Goal: Task Accomplishment & Management: Use online tool/utility

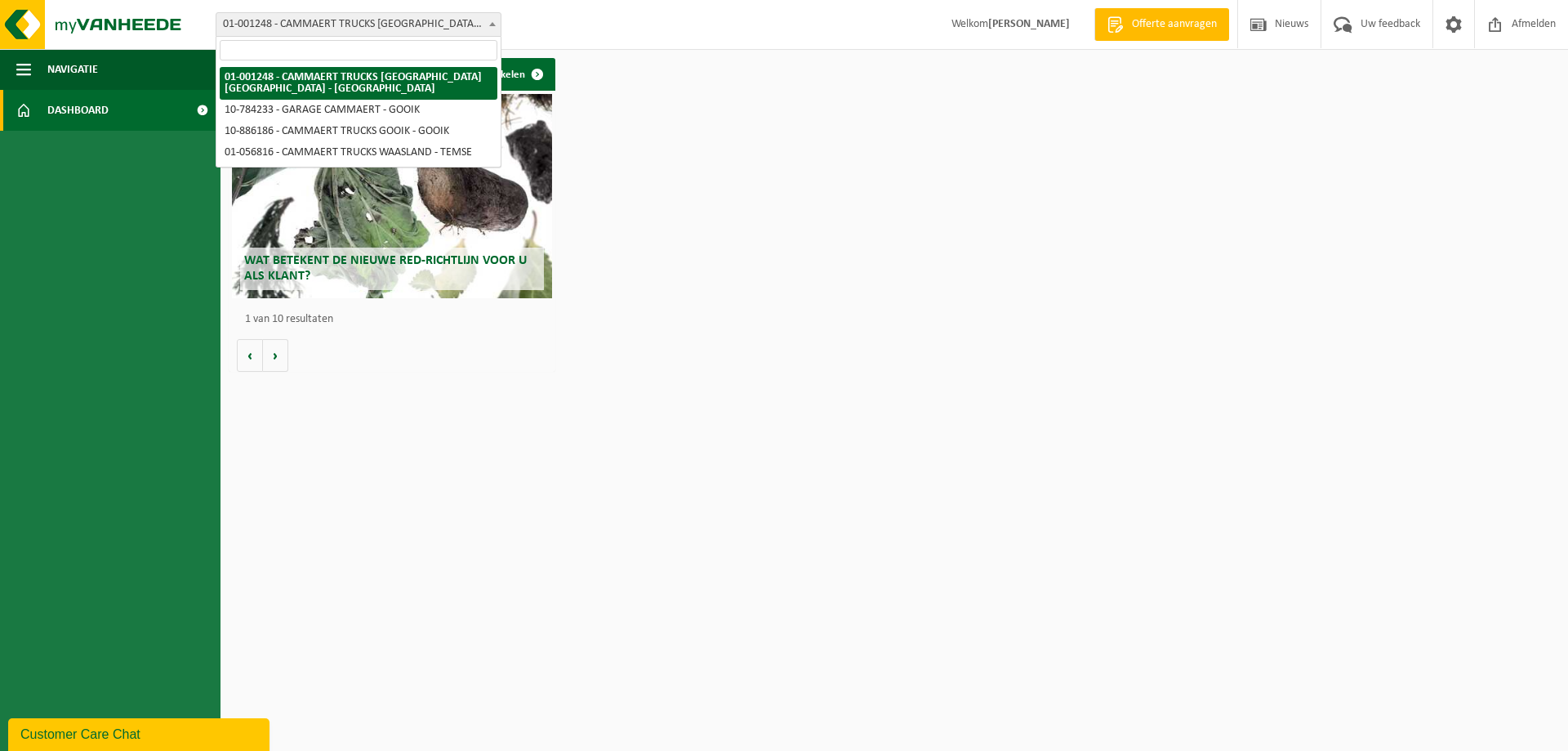
click at [488, 25] on span at bounding box center [492, 24] width 16 height 21
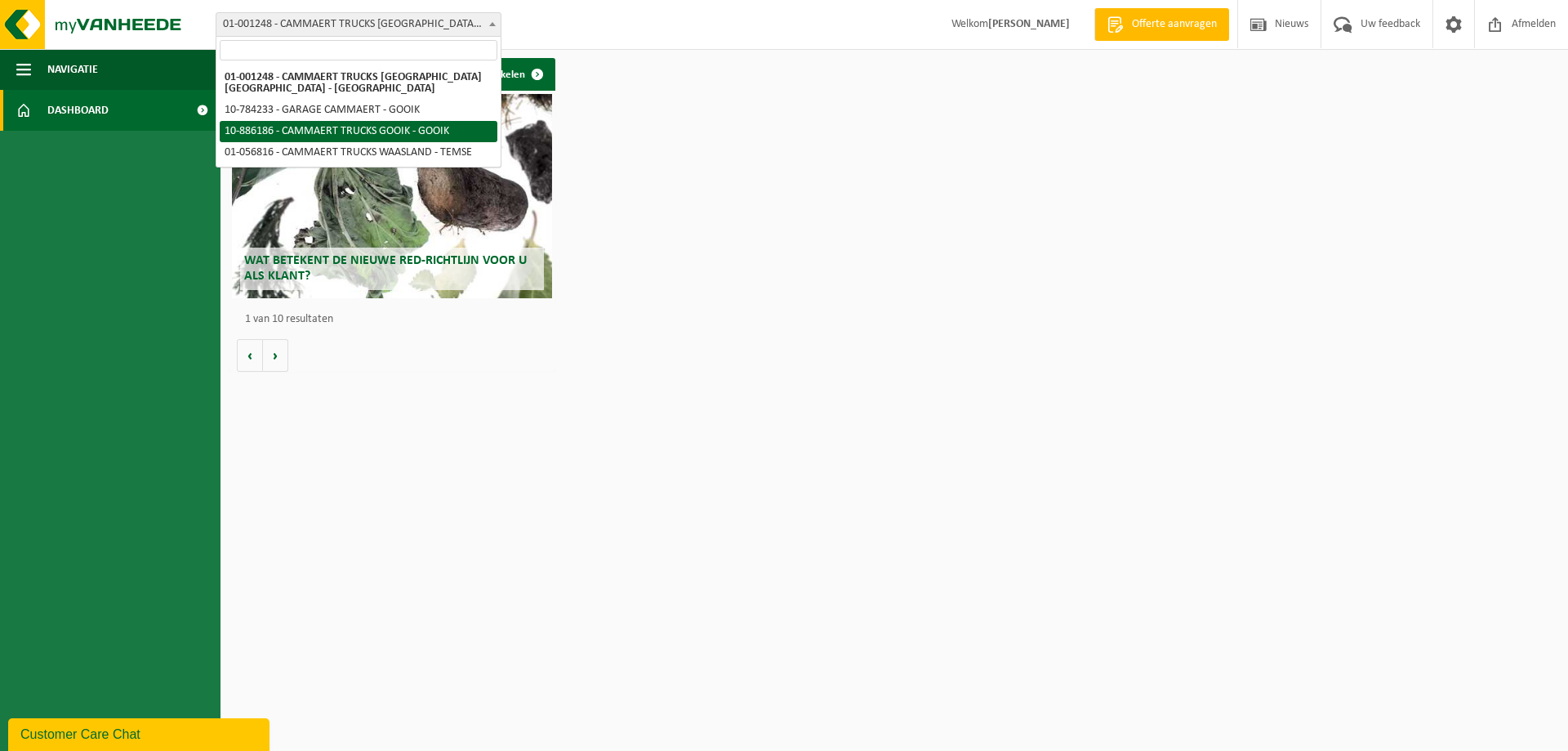
select select "112574"
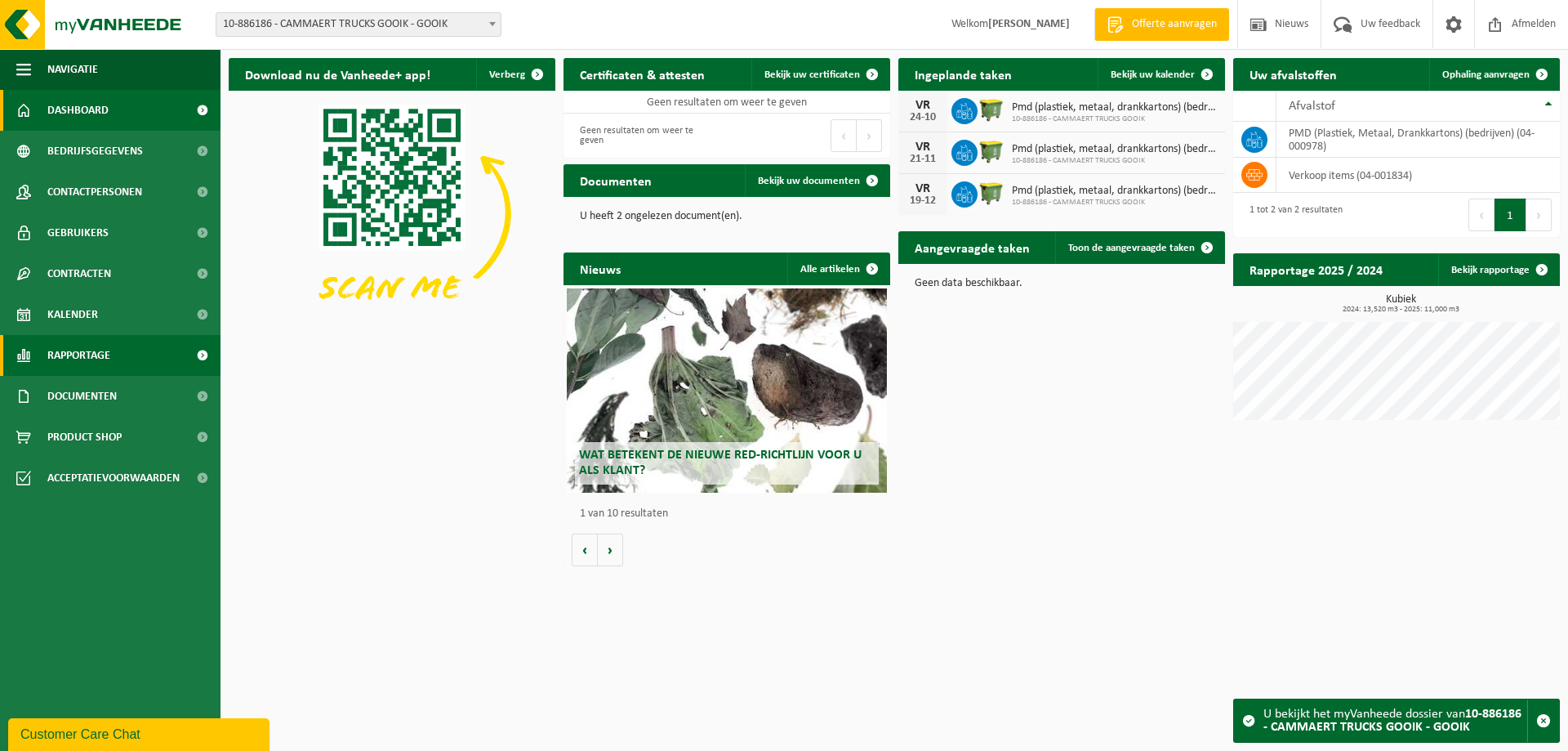
click at [98, 348] on span "Rapportage" at bounding box center [78, 355] width 63 height 40
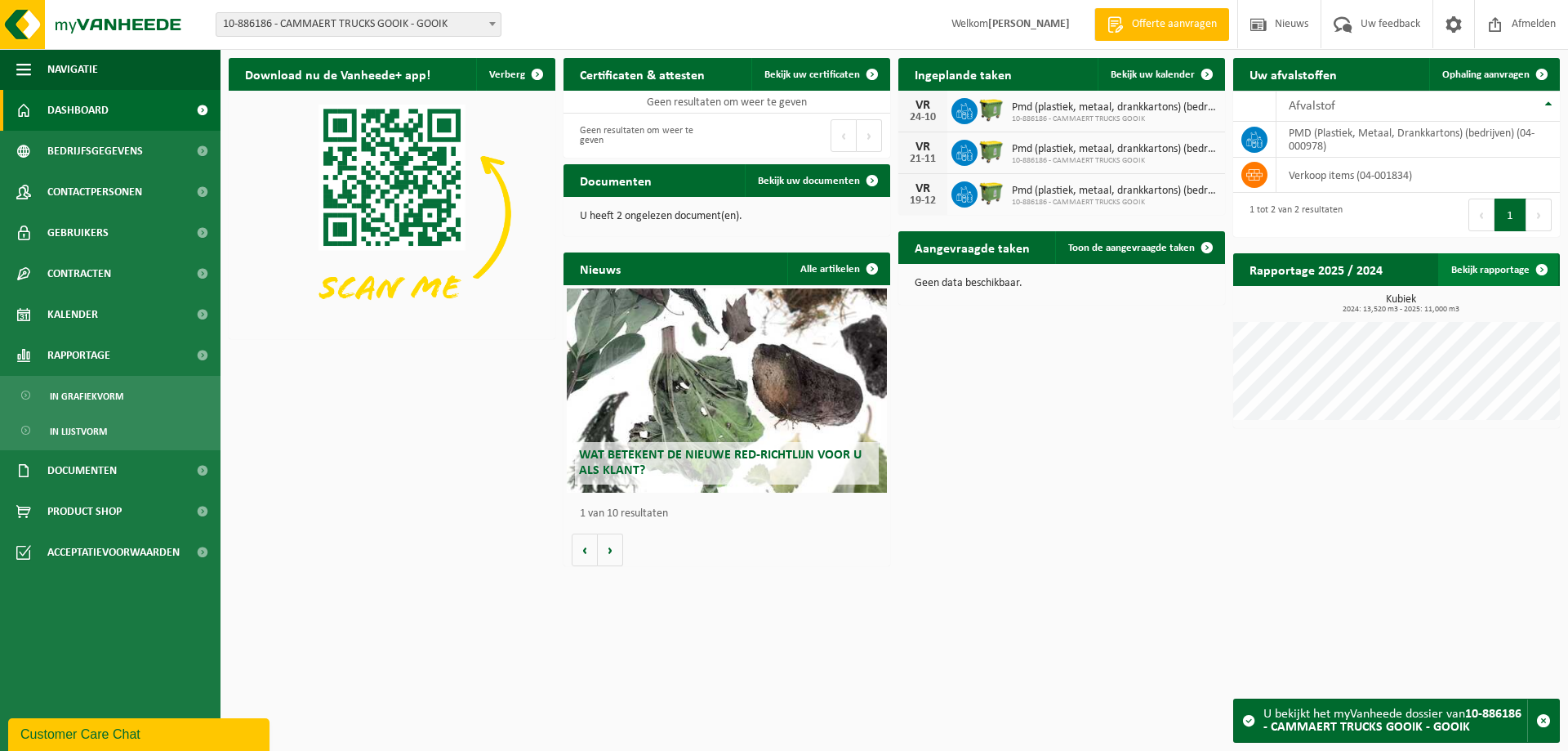
click at [1507, 269] on link "Bekijk rapportage" at bounding box center [1498, 270] width 120 height 33
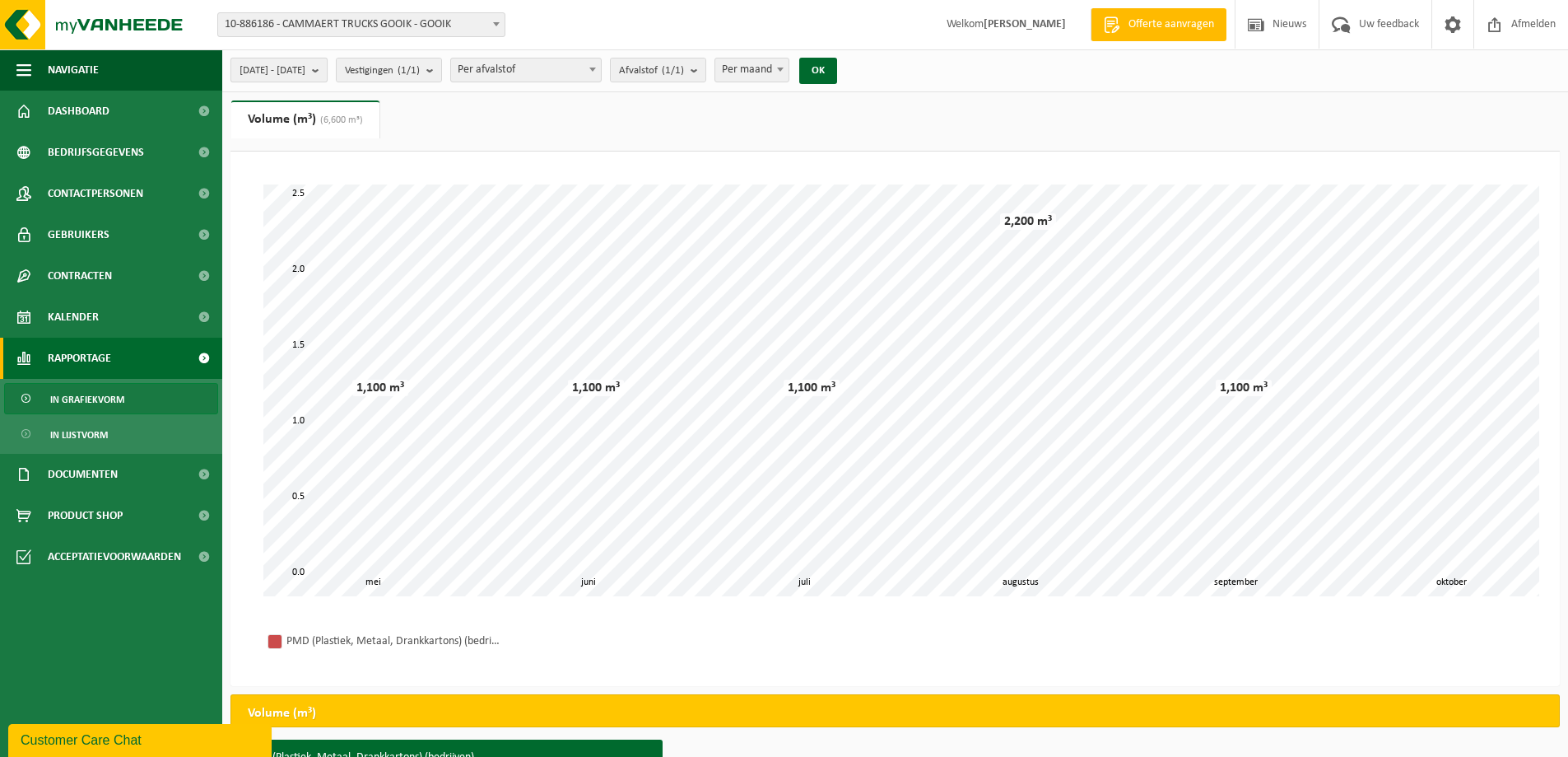
click at [326, 71] on b "submit" at bounding box center [319, 70] width 15 height 23
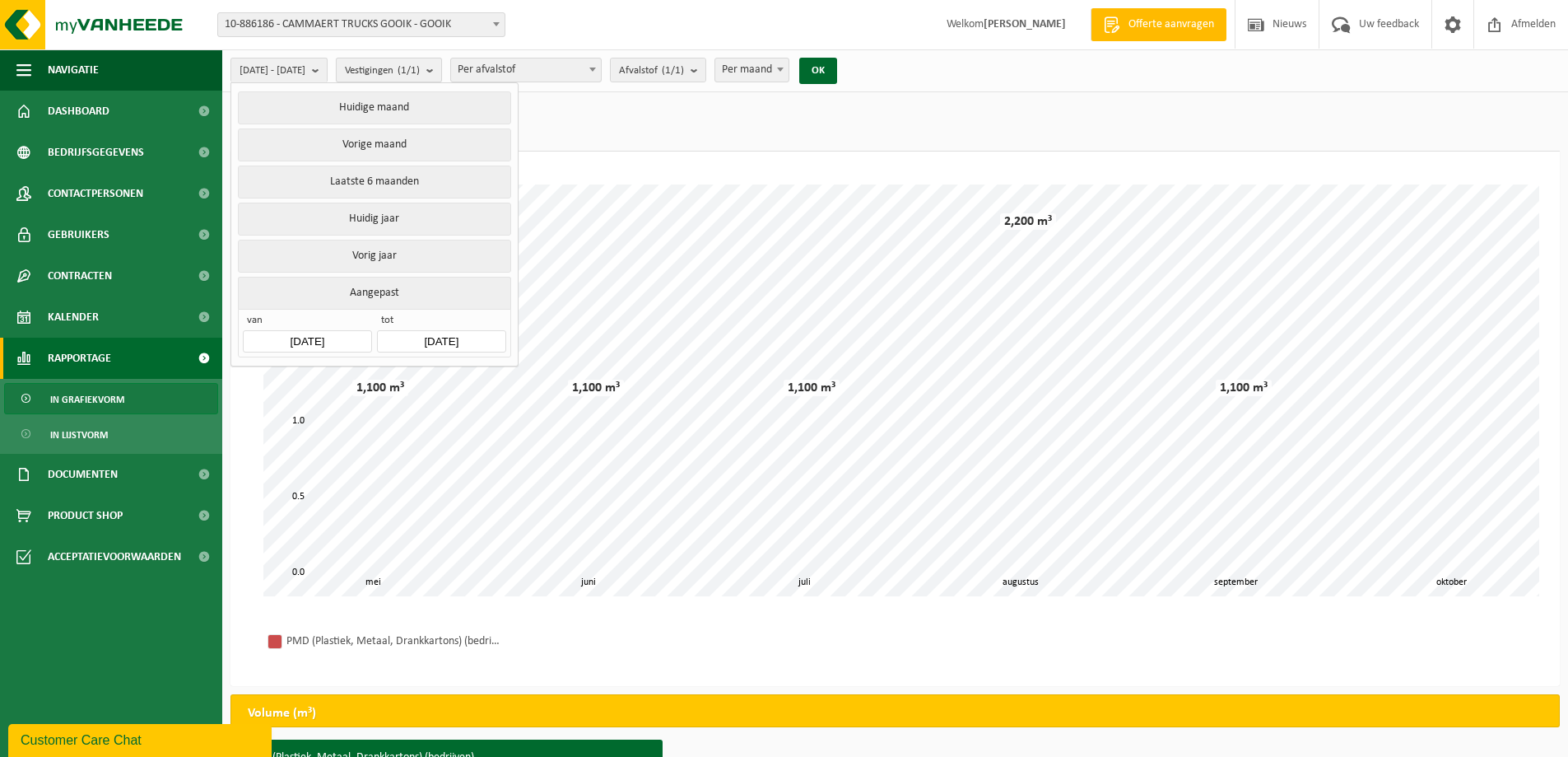
click at [441, 70] on b "submit" at bounding box center [433, 70] width 15 height 23
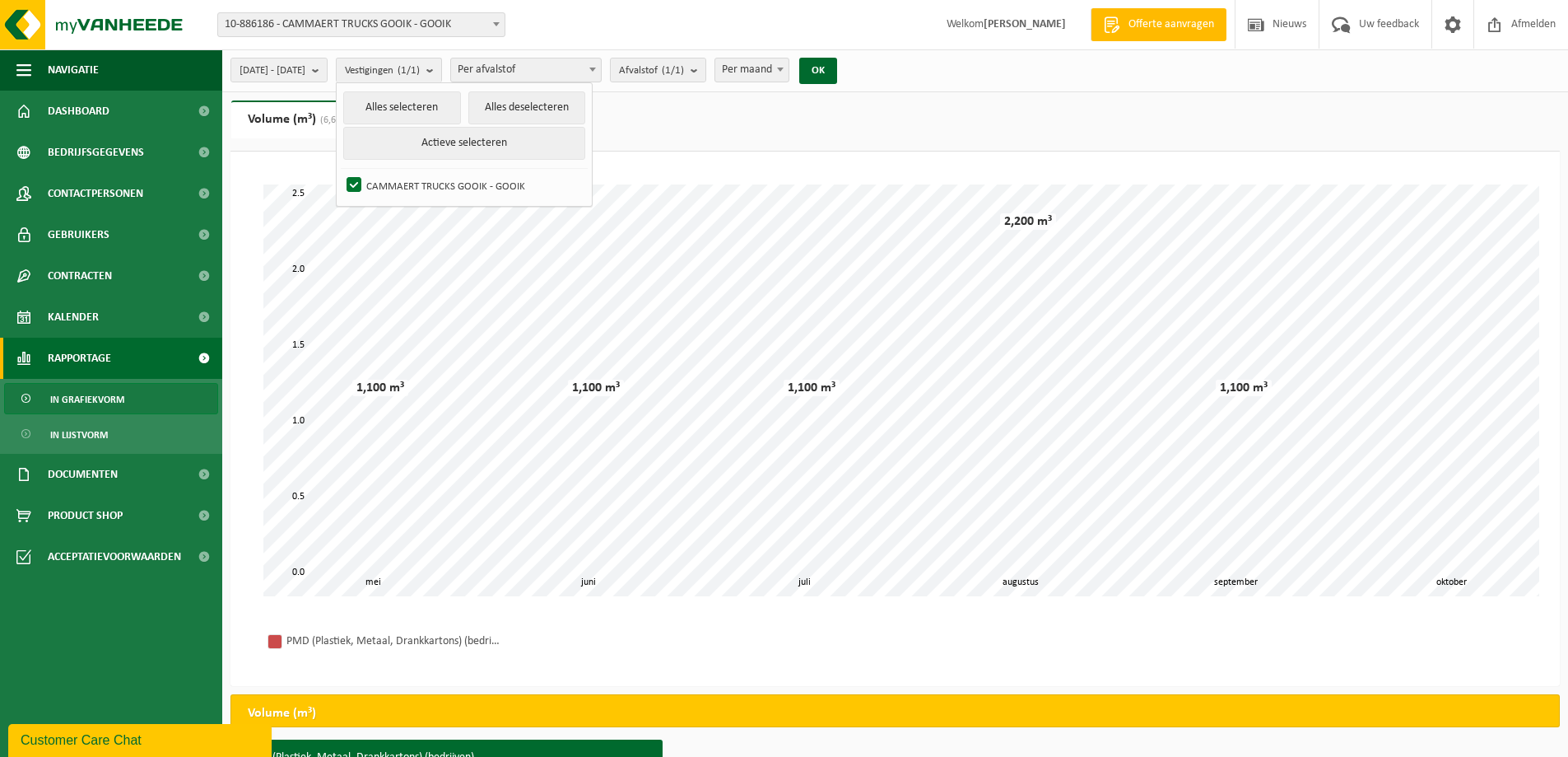
click at [789, 72] on span at bounding box center [780, 69] width 17 height 21
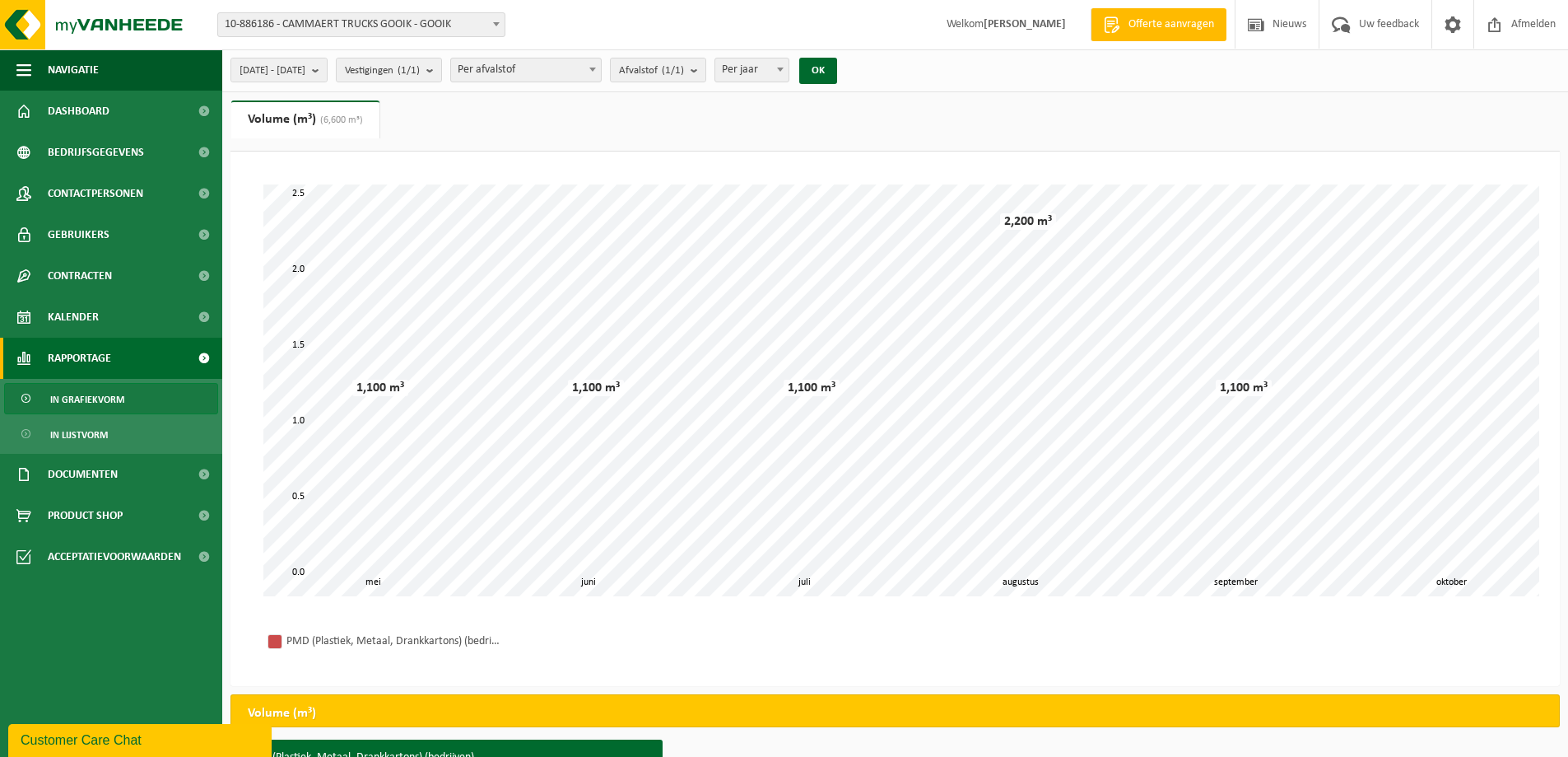
click at [784, 69] on b at bounding box center [780, 69] width 7 height 4
select select "2"
click at [326, 69] on b "submit" at bounding box center [319, 70] width 15 height 23
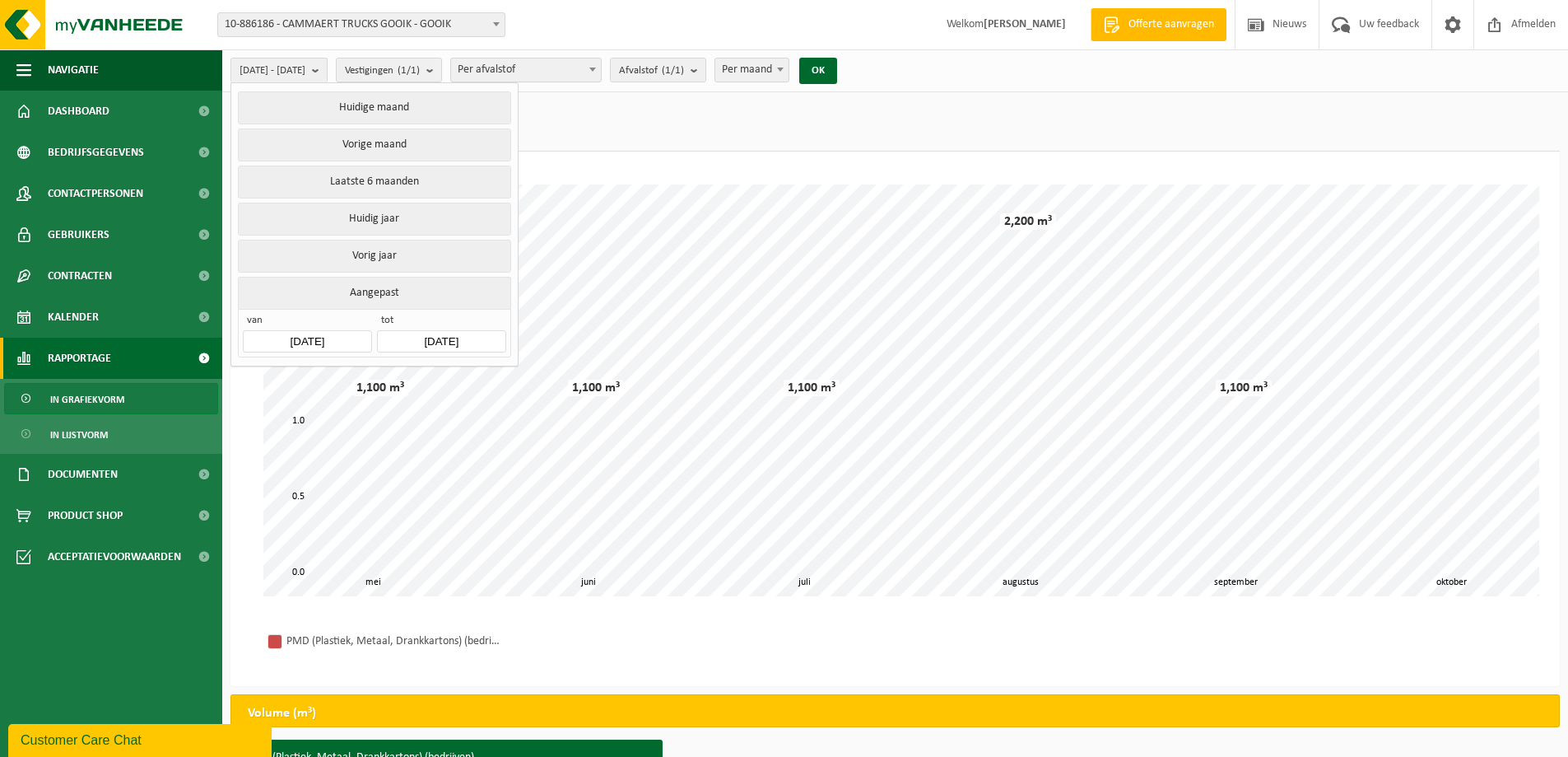
click at [344, 334] on input "2025-05-01" at bounding box center [307, 341] width 128 height 22
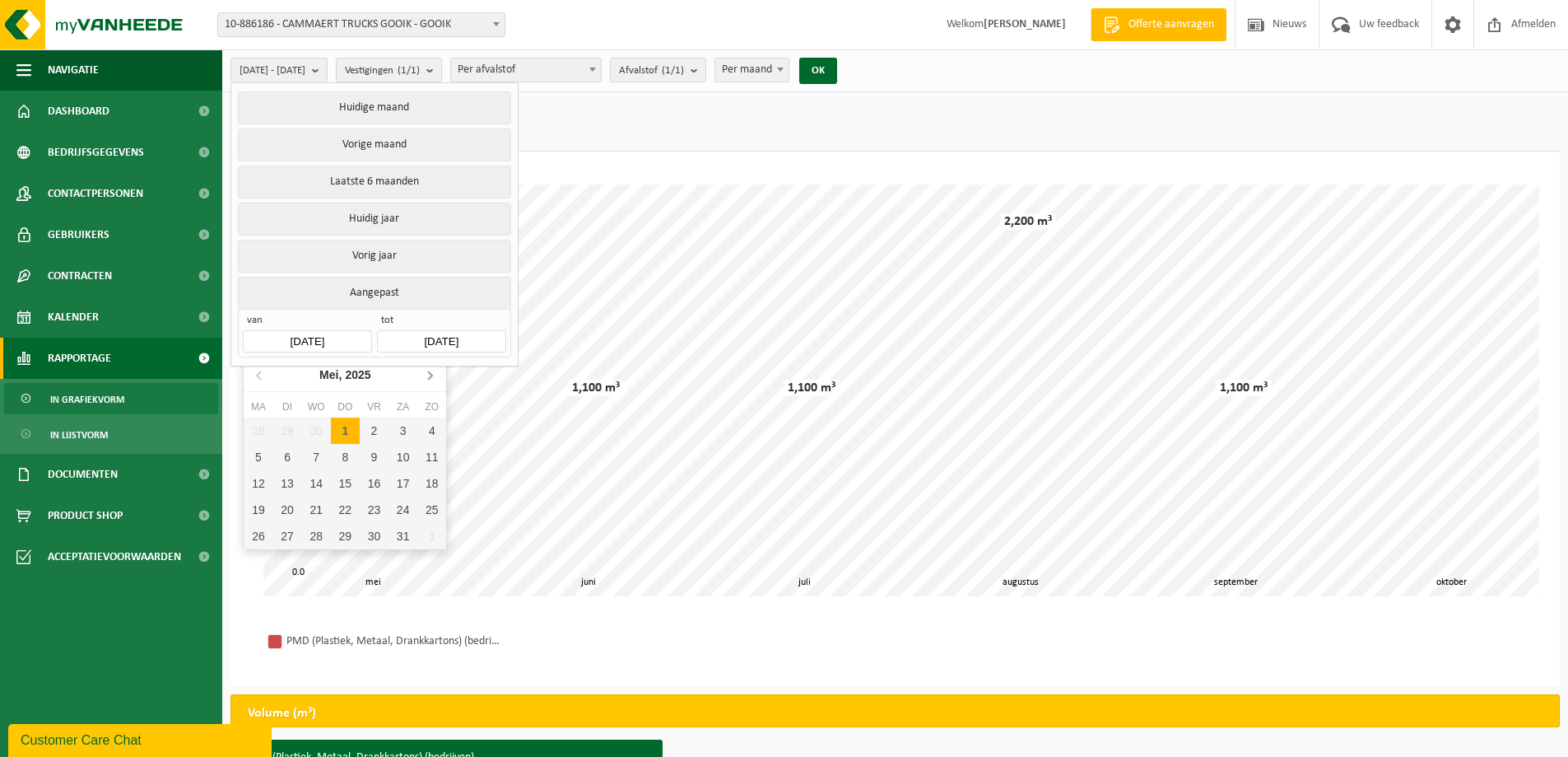
click at [426, 375] on icon at bounding box center [429, 374] width 26 height 26
click at [289, 427] on div "1" at bounding box center [288, 430] width 29 height 26
type input "2025-07-01"
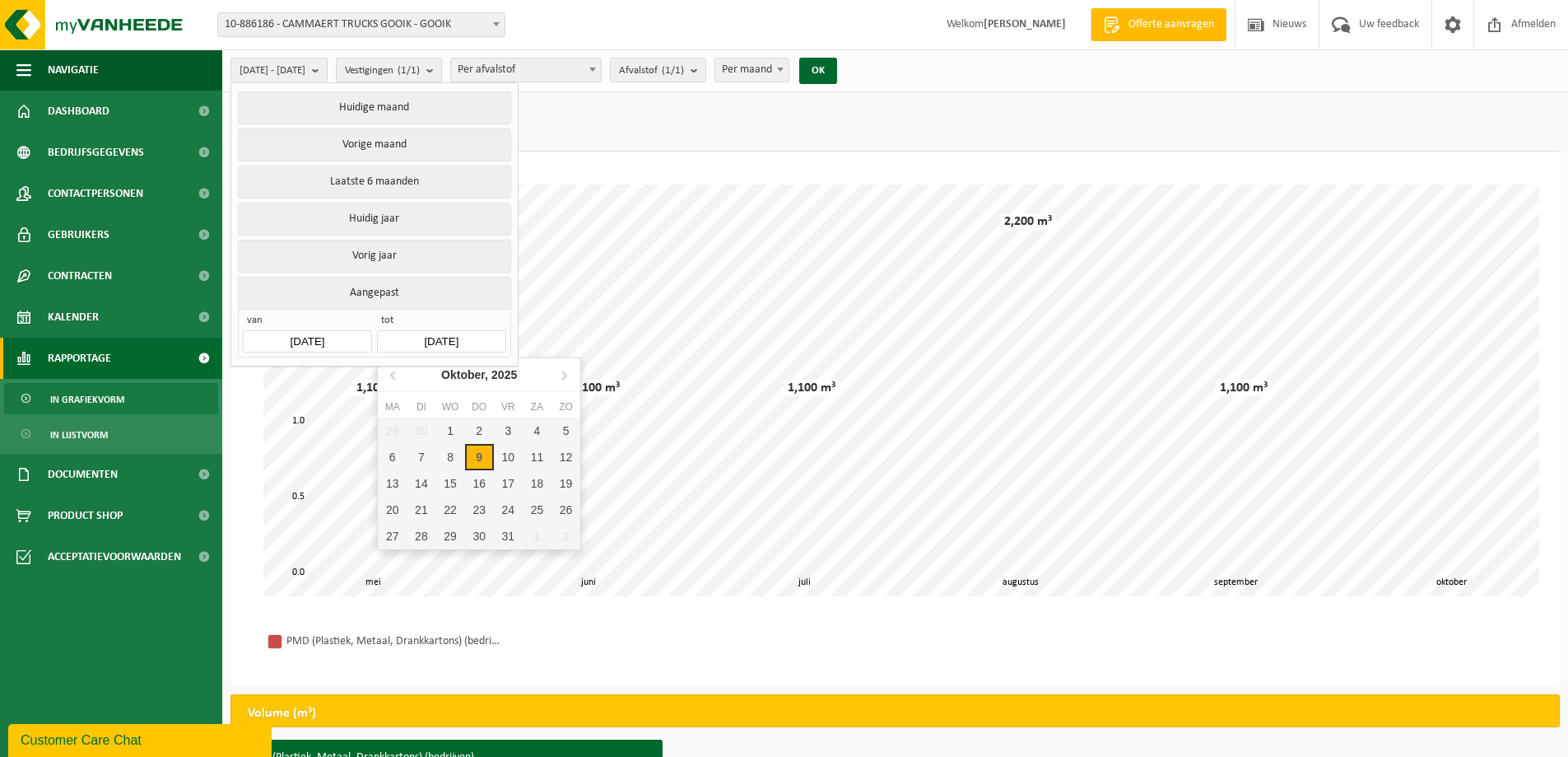
click at [484, 335] on input "2025-10-09" at bounding box center [441, 341] width 128 height 22
click at [392, 376] on icon at bounding box center [393, 375] width 4 height 8
click at [418, 533] on div "30" at bounding box center [422, 535] width 29 height 26
type input "2025-09-30"
type input "2025-07-01"
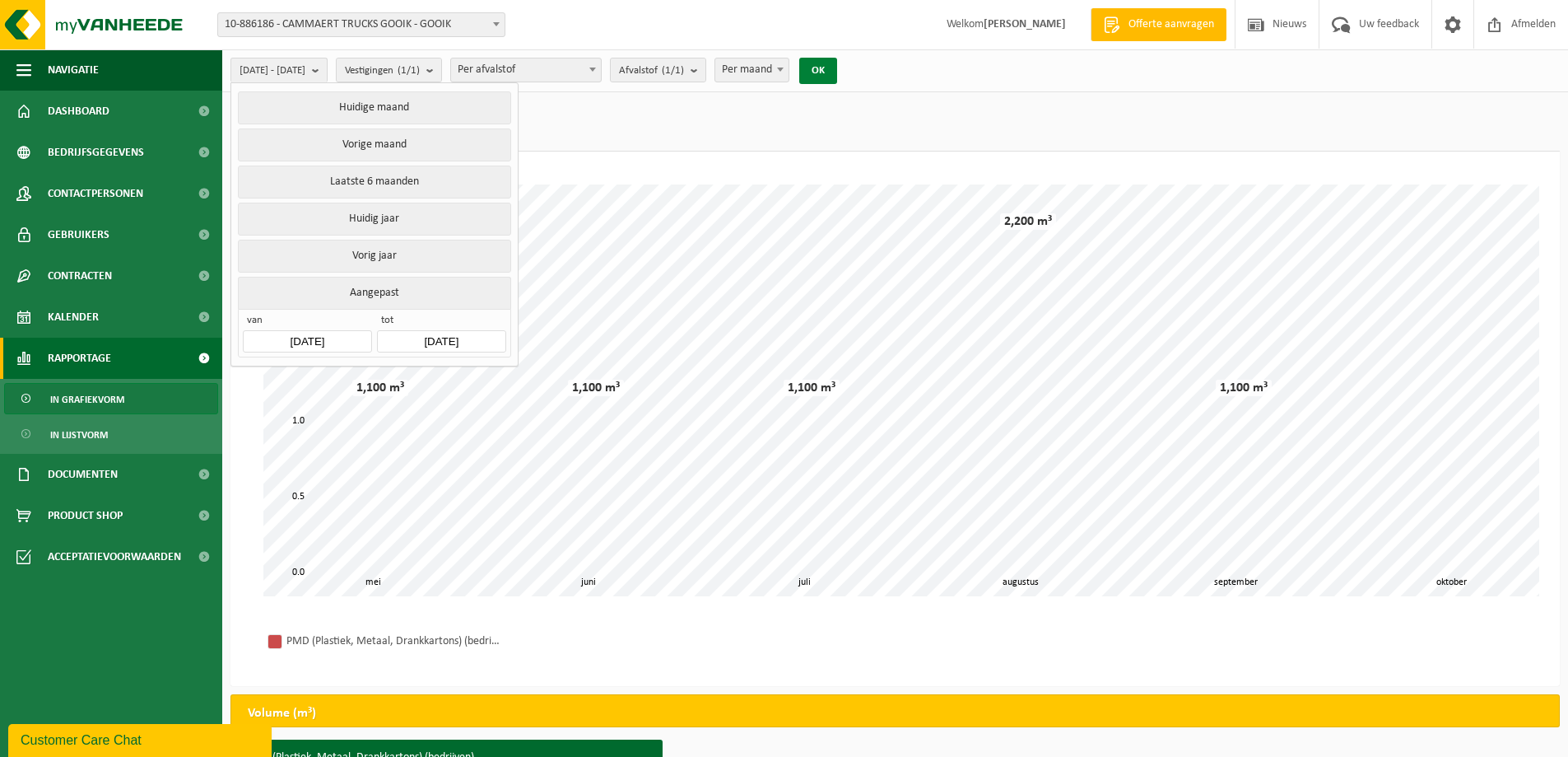
click at [837, 67] on button "OK" at bounding box center [818, 70] width 38 height 26
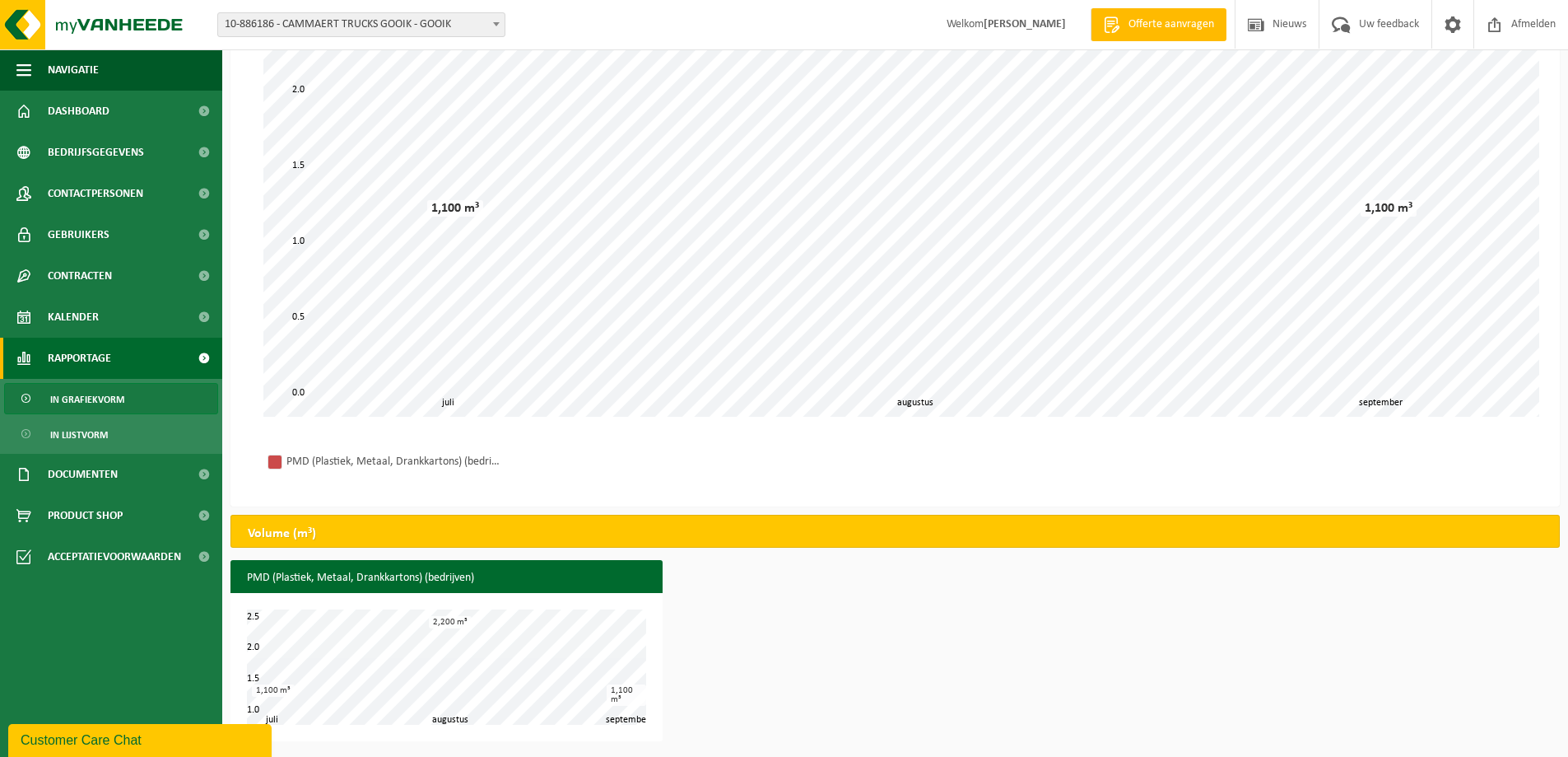
scroll to position [15, 0]
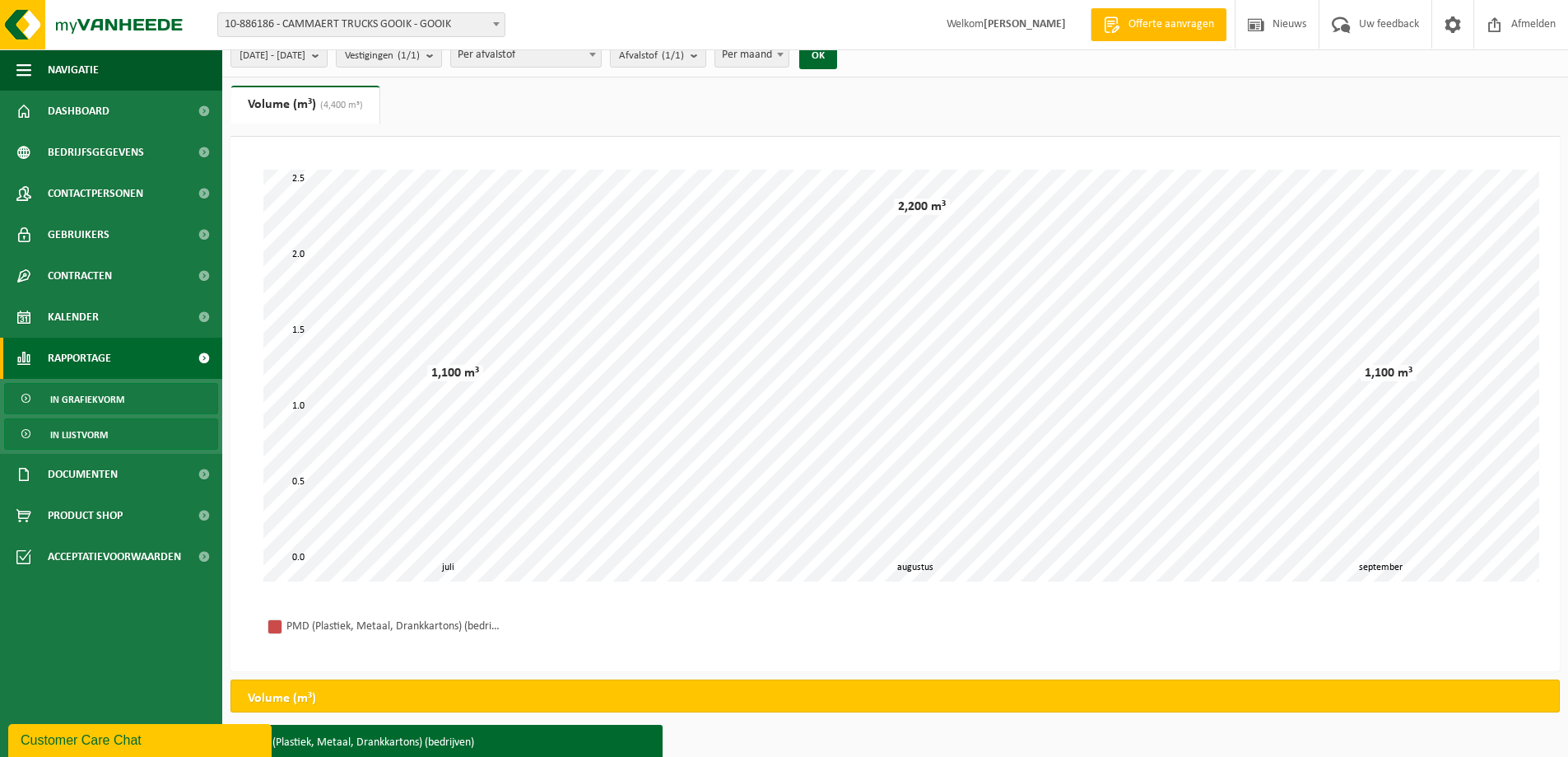
click at [96, 433] on span "In lijstvorm" at bounding box center [79, 434] width 57 height 31
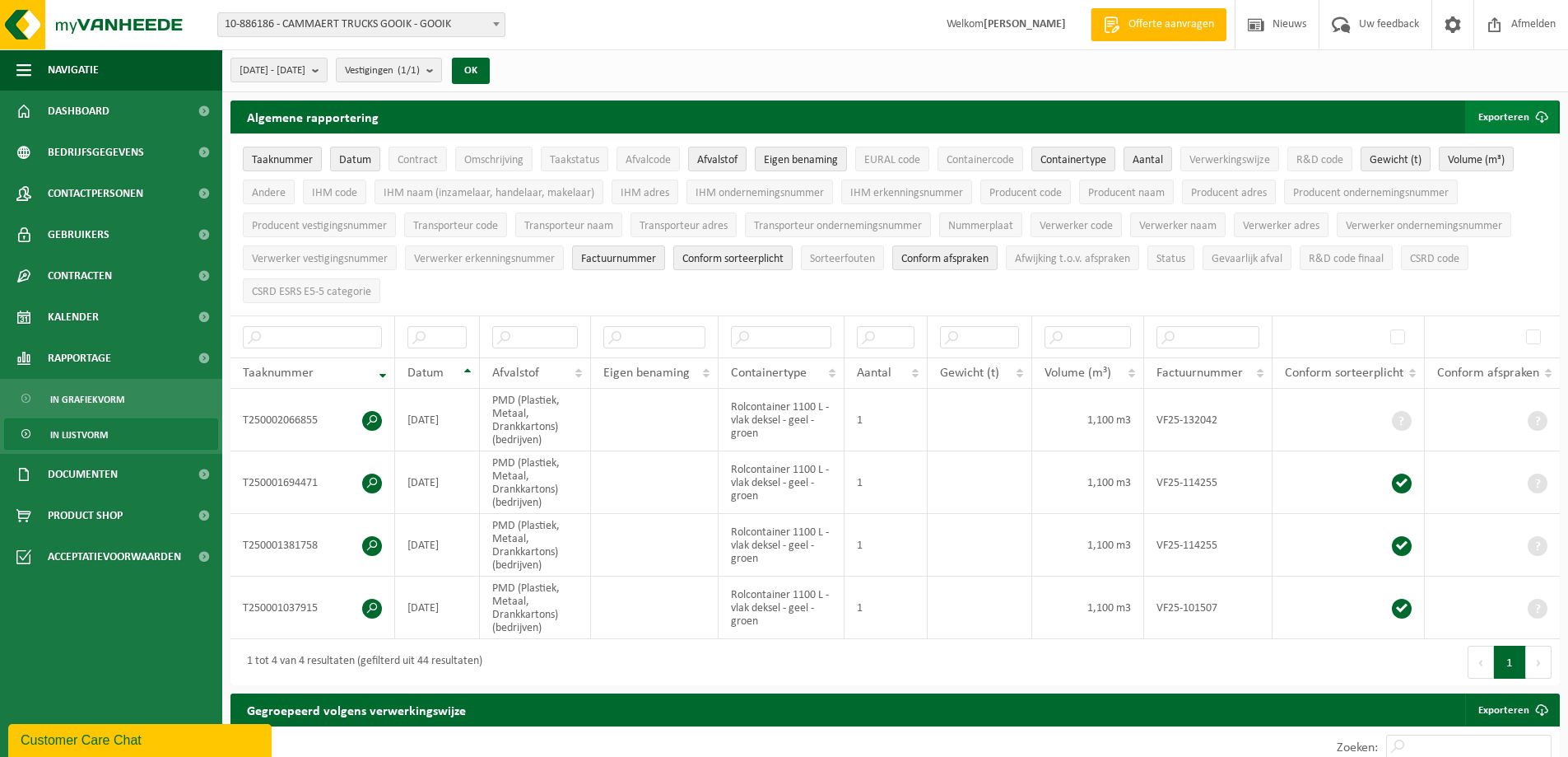
click at [1512, 110] on button "Exporteren" at bounding box center [1512, 117] width 93 height 33
click at [1503, 177] on link "Alle beschikbare kolommen" at bounding box center [1483, 183] width 149 height 33
